Goal: Find specific page/section: Find specific page/section

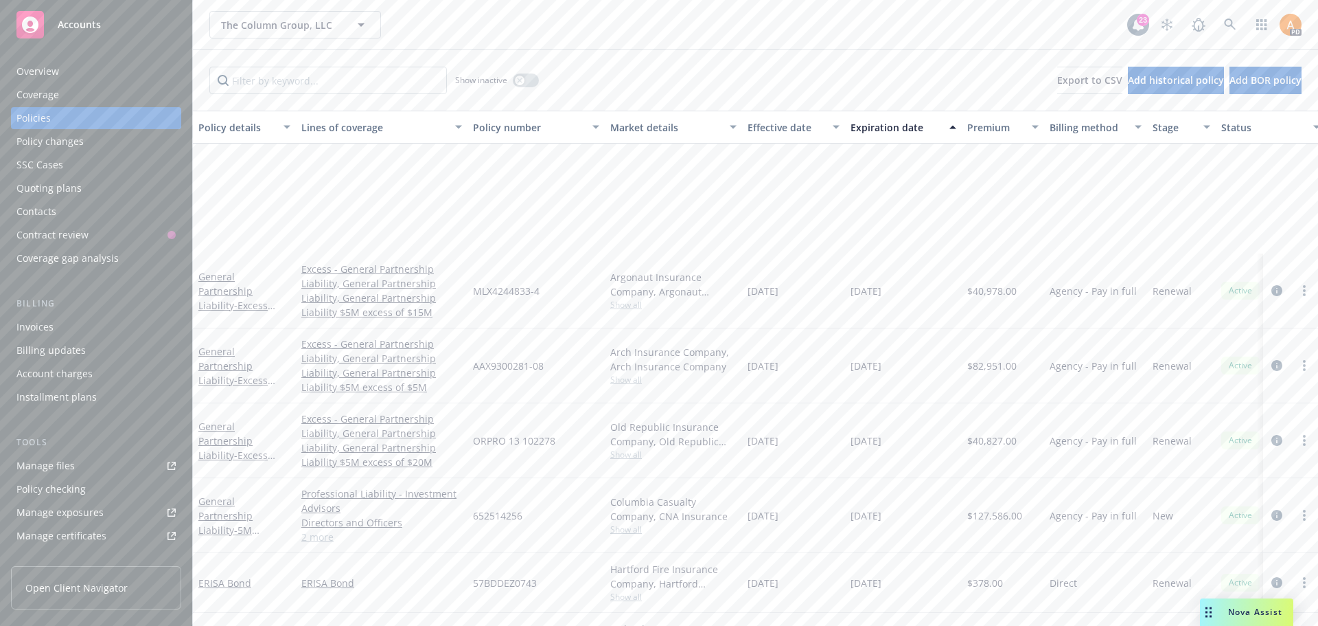
click at [273, 15] on button "The Column Group, LLC" at bounding box center [295, 24] width 172 height 27
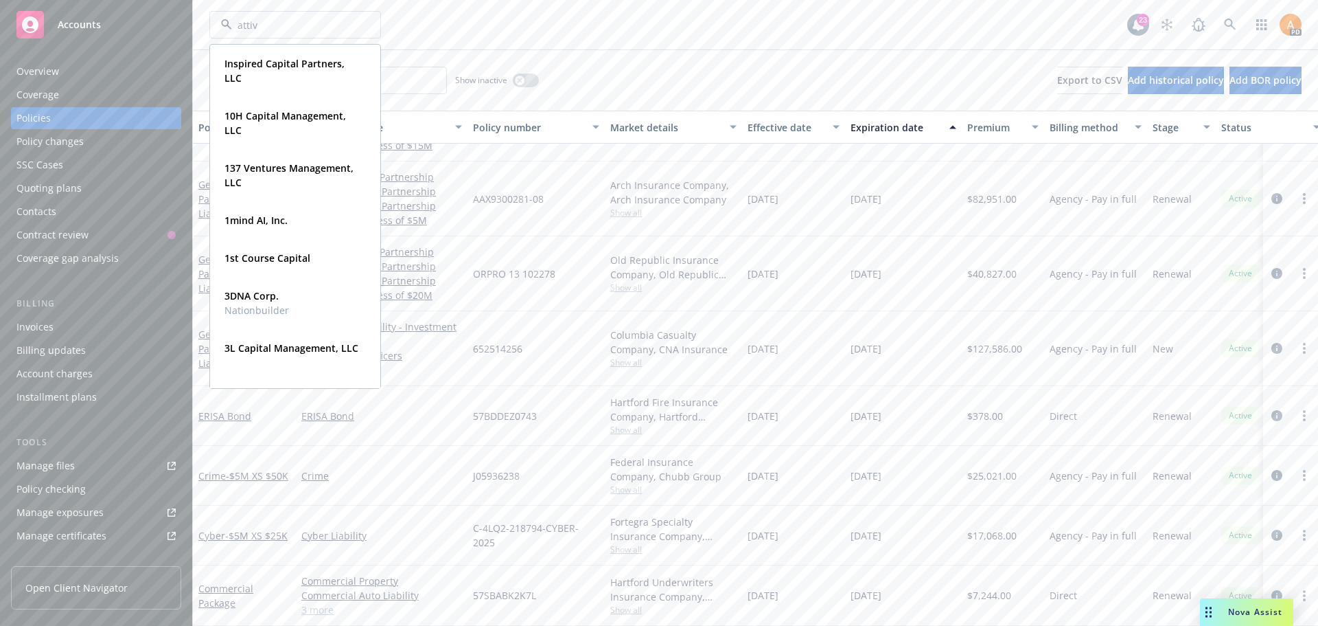
type input "attivo"
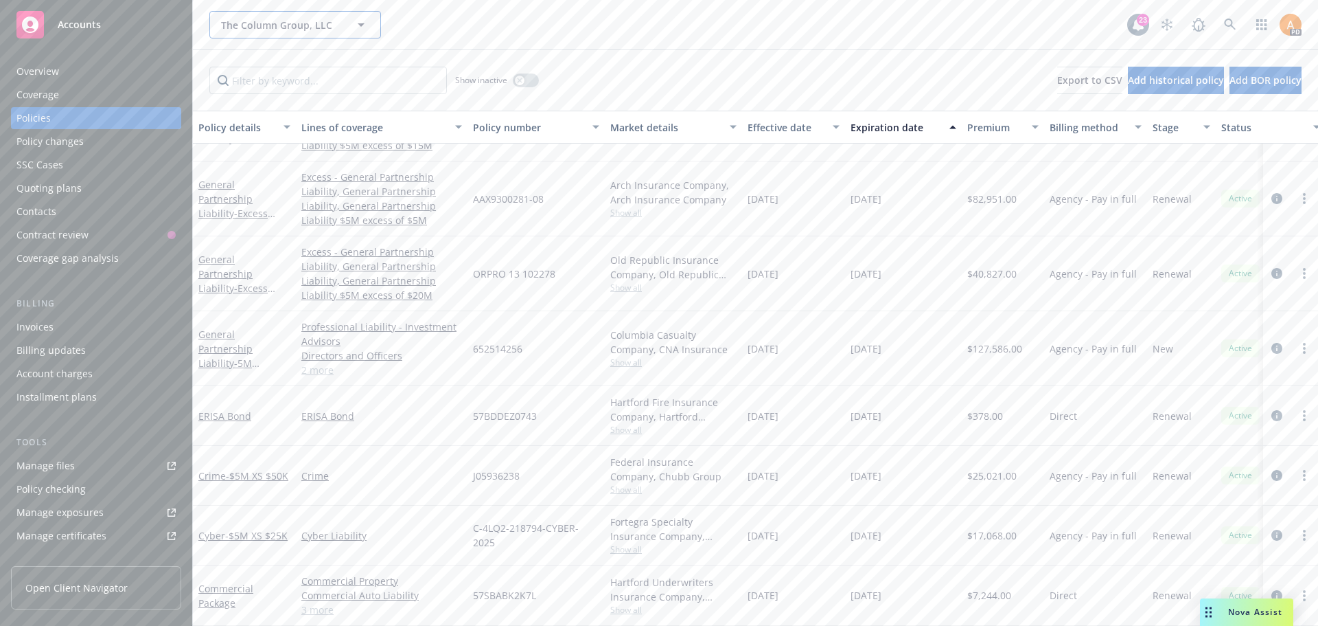
click at [246, 18] on span "The Column Group, LLC" at bounding box center [280, 25] width 119 height 14
type input "airslate"
click at [237, 65] on strong "airSlate" at bounding box center [243, 63] width 36 height 13
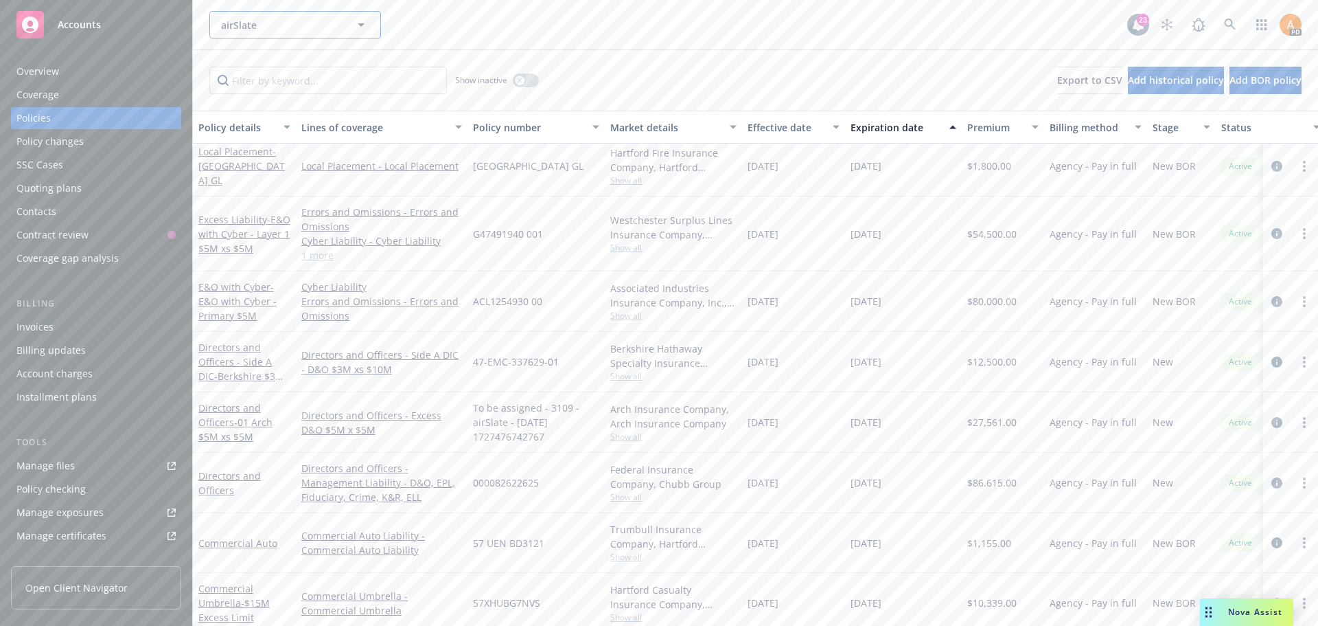
click at [239, 23] on span "airSlate" at bounding box center [280, 25] width 119 height 14
